Goal: Task Accomplishment & Management: Complete application form

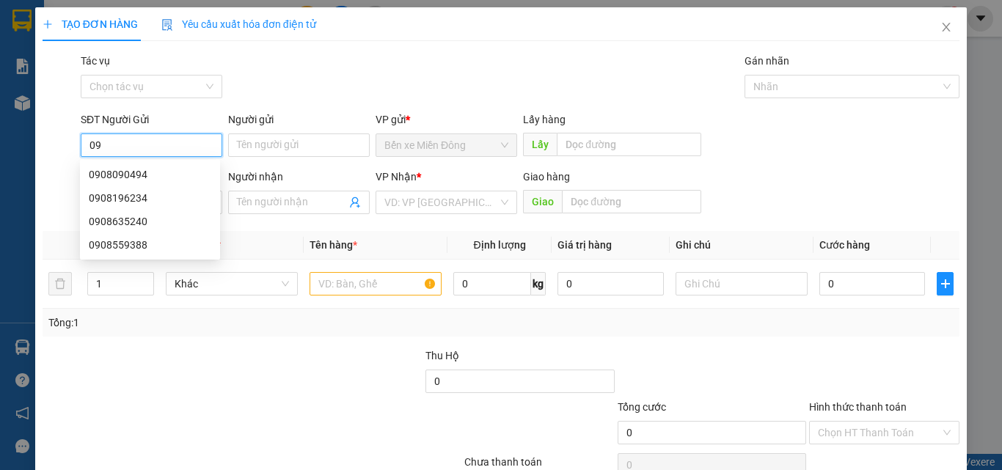
type input "0"
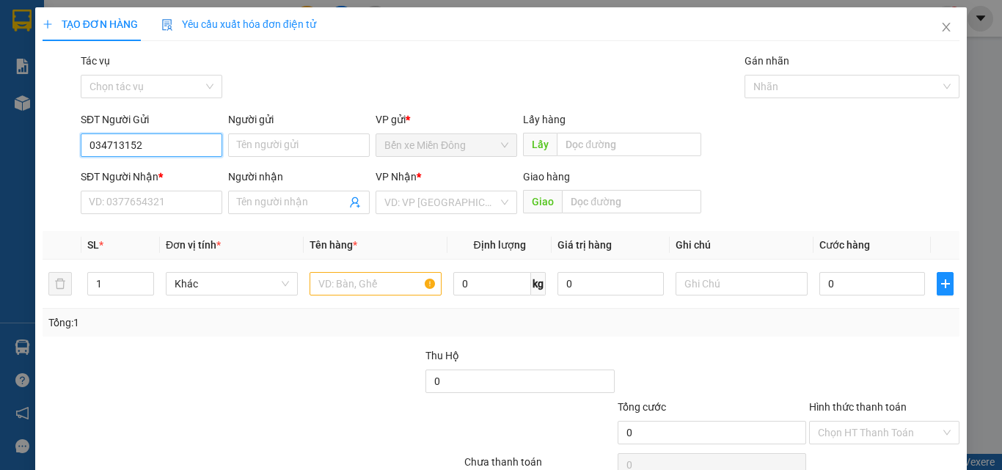
type input "0347131523"
drag, startPoint x: 188, startPoint y: 139, endPoint x: 0, endPoint y: 247, distance: 217.5
click at [0, 247] on div "TẠO ĐƠN HÀNG Yêu cầu xuất hóa đơn điện tử Transit Pickup Surcharge Ids Transit …" at bounding box center [501, 235] width 1002 height 470
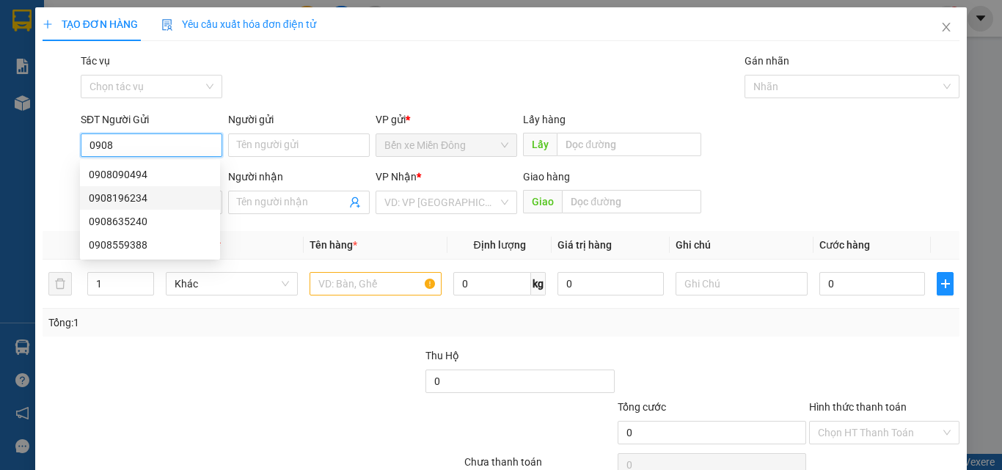
click at [131, 197] on div "0908196234" at bounding box center [150, 198] width 122 height 16
type input "0908196234"
type input "0347131523"
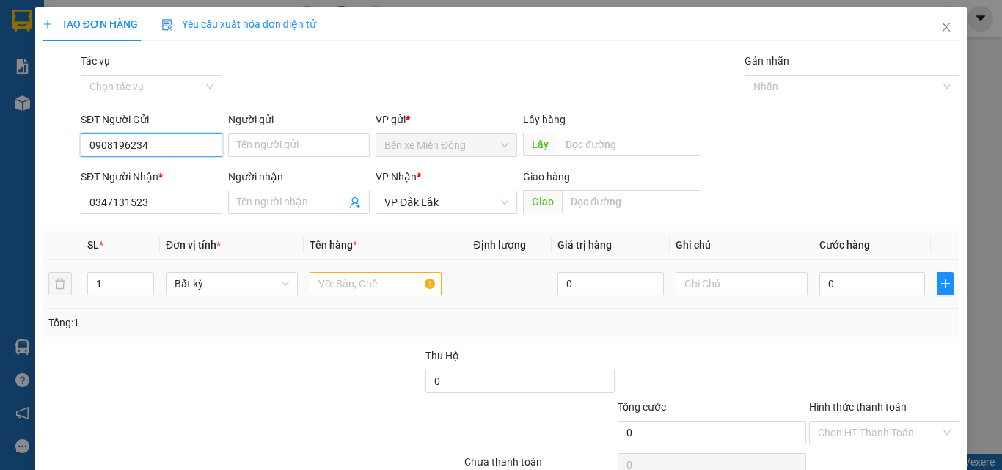
type input "0908196234"
click at [368, 285] on input "text" at bounding box center [375, 283] width 132 height 23
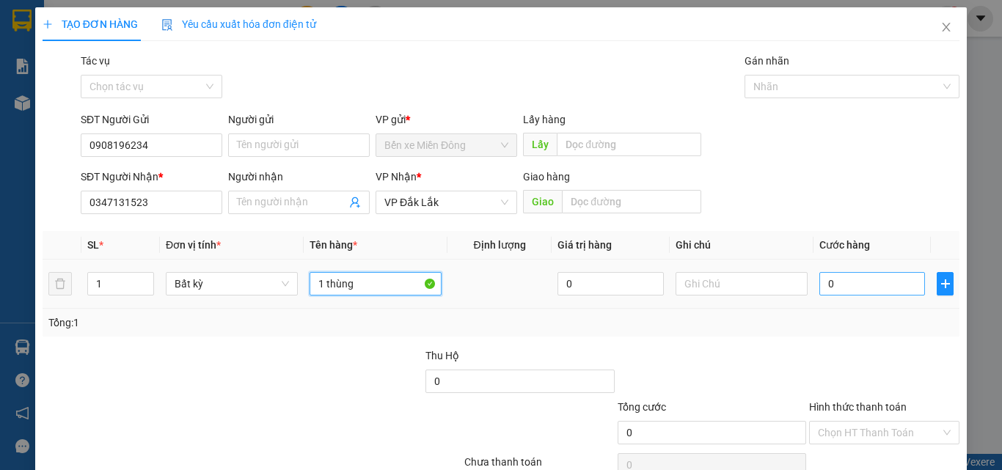
type input "1 thùng"
click at [840, 279] on input "0" at bounding box center [872, 283] width 106 height 23
type input "04"
type input "4"
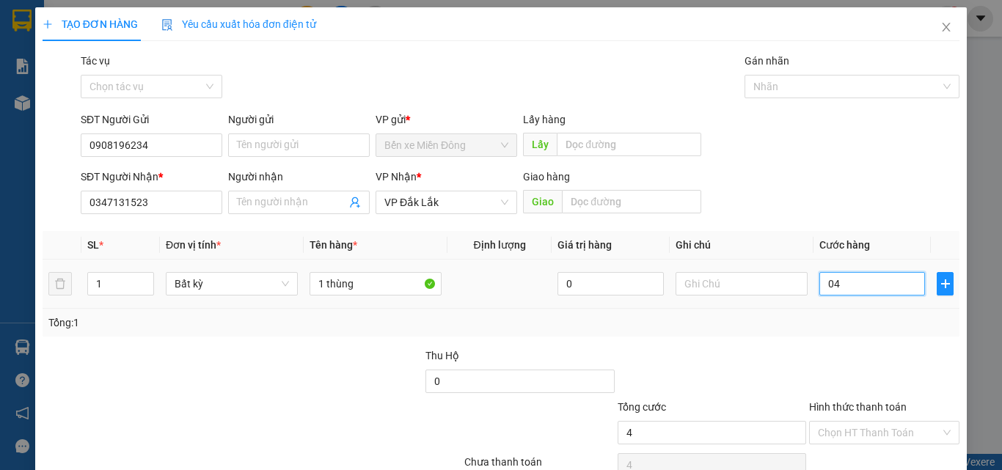
type input "040"
type input "40"
type input "40.000"
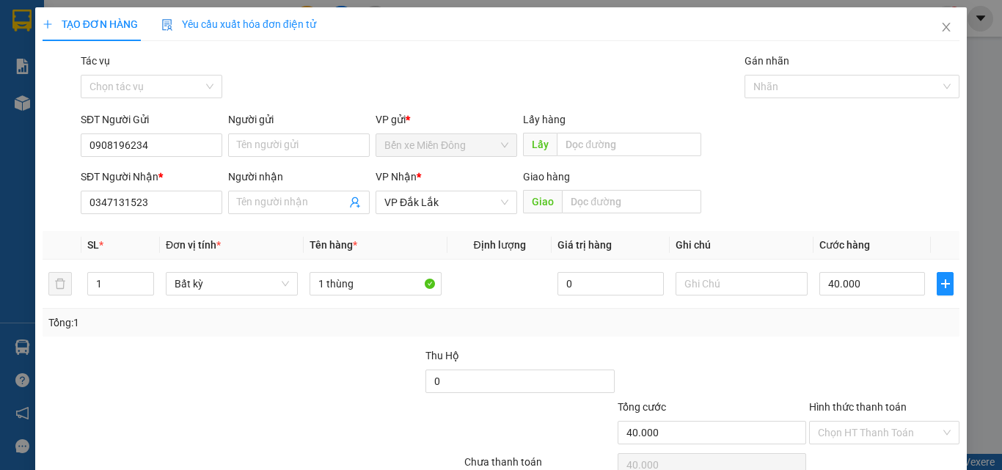
click at [868, 358] on div at bounding box center [883, 373] width 153 height 51
drag, startPoint x: 860, startPoint y: 439, endPoint x: 842, endPoint y: 356, distance: 84.7
click at [860, 437] on input "Hình thức thanh toán" at bounding box center [879, 433] width 122 height 22
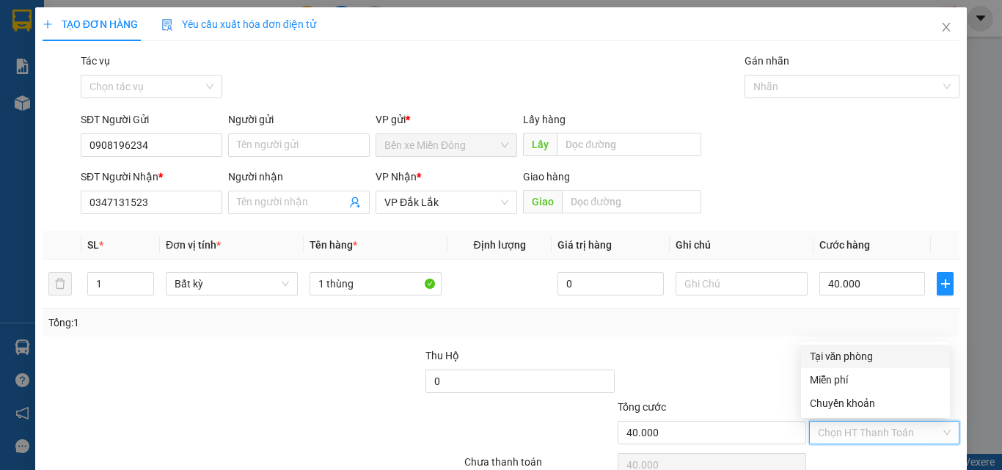
click at [840, 348] on div "Tại văn phòng" at bounding box center [875, 356] width 149 height 23
type input "0"
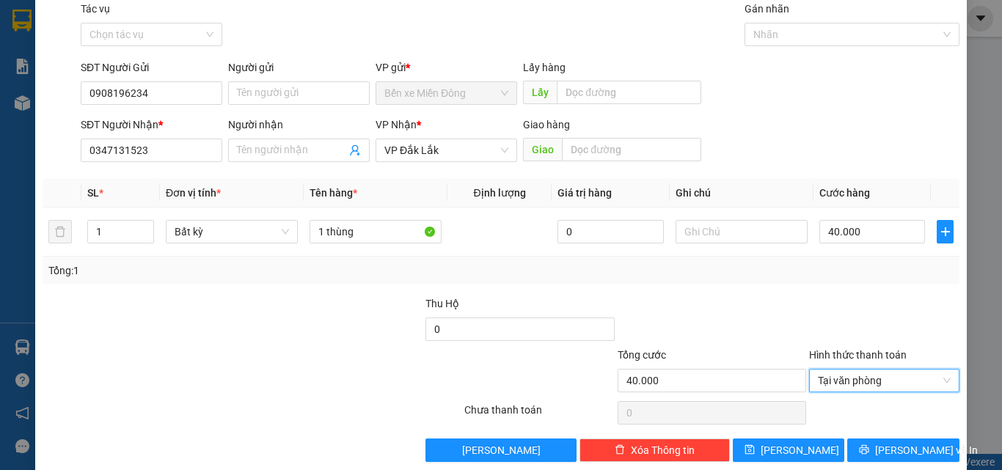
scroll to position [73, 0]
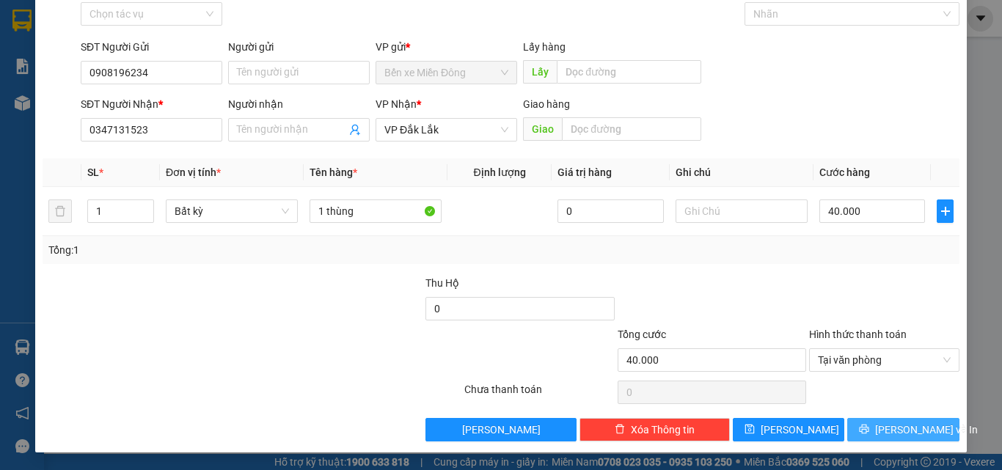
click at [884, 429] on span "[PERSON_NAME] và In" at bounding box center [926, 430] width 103 height 16
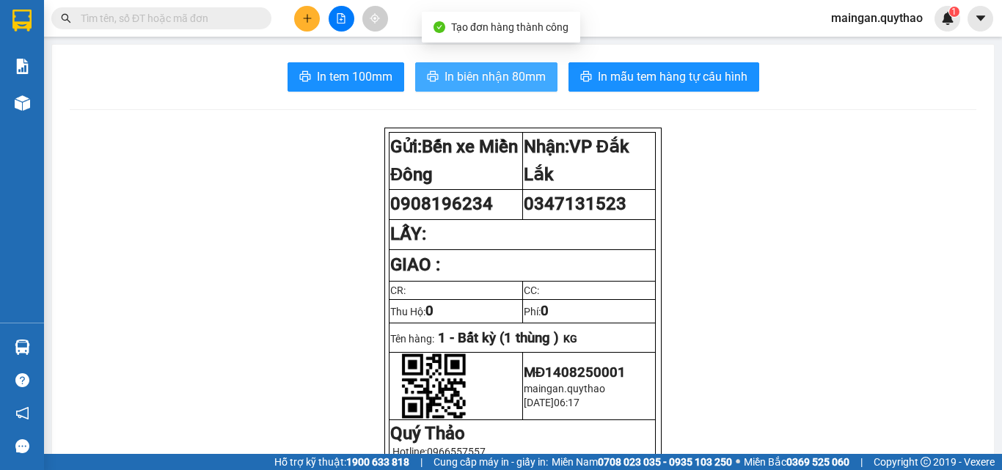
click at [422, 62] on button "In biên nhận 80mm" at bounding box center [486, 76] width 142 height 29
click at [431, 87] on button "In biên nhận 80mm" at bounding box center [486, 76] width 142 height 29
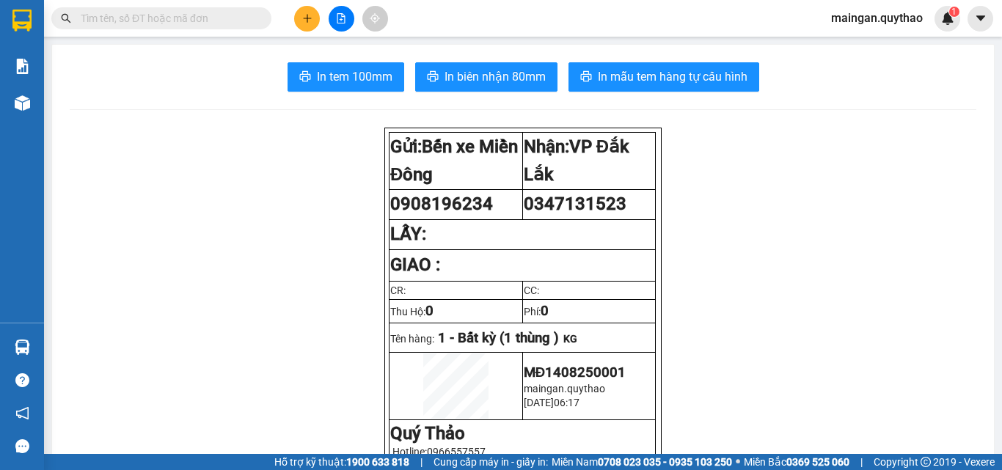
click at [373, 89] on button "In tem 100mm" at bounding box center [345, 76] width 117 height 29
click at [373, 88] on button "In tem 100mm" at bounding box center [345, 76] width 117 height 29
